Goal: Information Seeking & Learning: Compare options

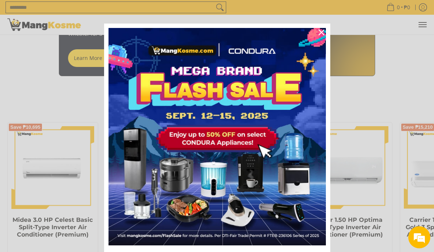
scroll to position [515, 0]
